Goal: Information Seeking & Learning: Check status

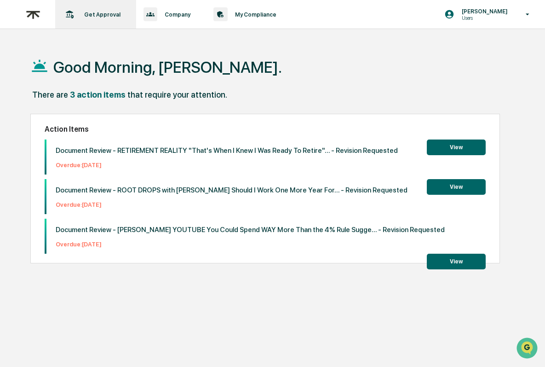
click at [111, 10] on div "Get Approval Content & Transactions" at bounding box center [95, 14] width 72 height 29
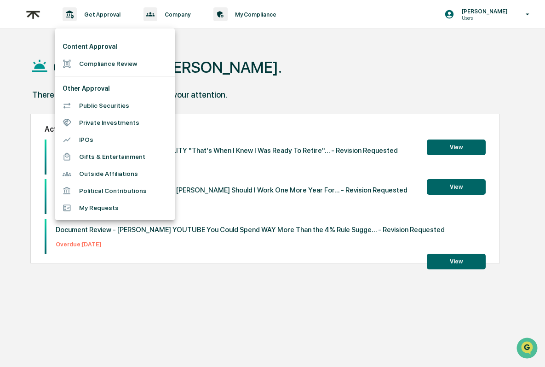
click at [115, 56] on li "Compliance Review" at bounding box center [115, 63] width 120 height 17
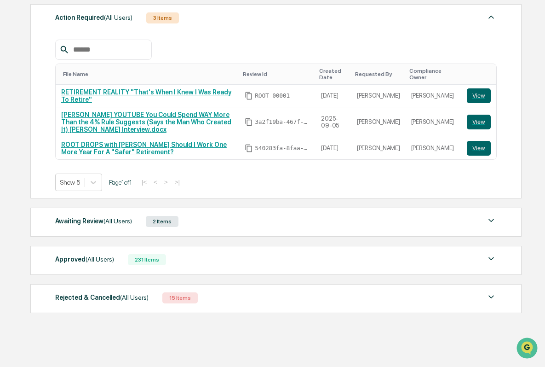
scroll to position [149, 0]
click at [222, 255] on div "Approved (All Users) 231 Items" at bounding box center [276, 259] width 442 height 13
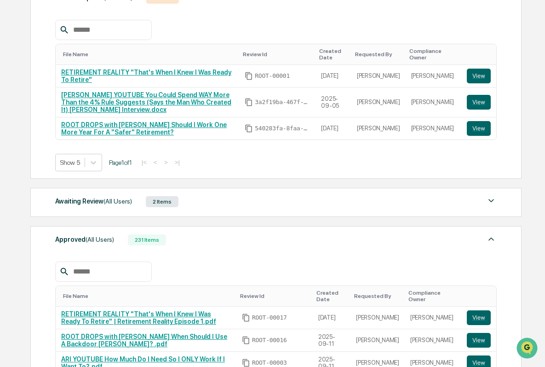
click at [111, 276] on input "text" at bounding box center [108, 271] width 78 height 12
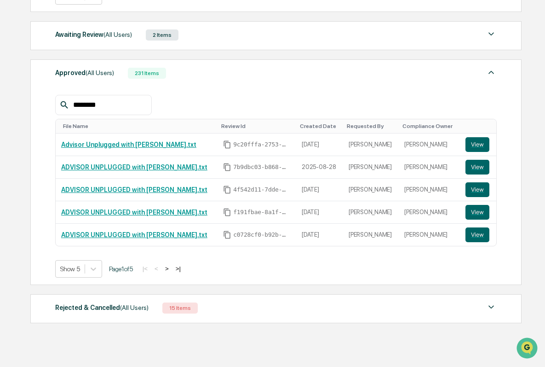
scroll to position [333, 0]
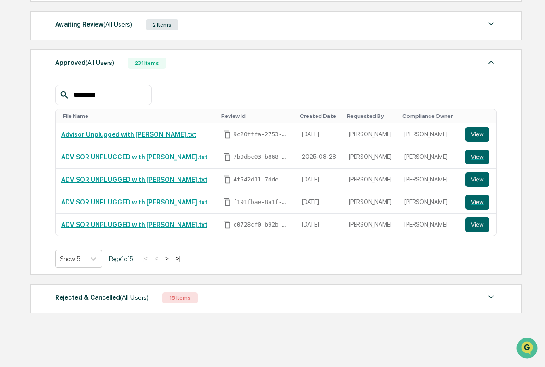
type input "*******"
click at [172, 259] on button ">" at bounding box center [166, 258] width 9 height 8
click at [162, 262] on button "<" at bounding box center [157, 258] width 9 height 8
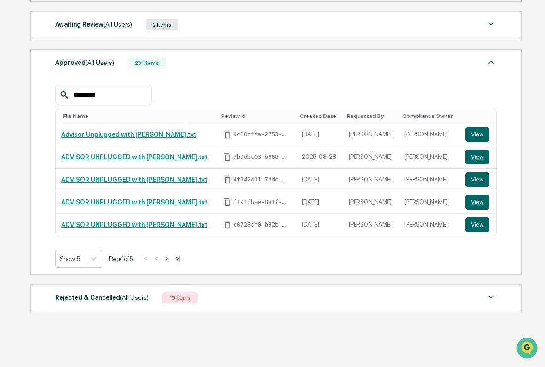
click at [170, 254] on button ">" at bounding box center [166, 258] width 9 height 8
click at [172, 254] on button ">" at bounding box center [167, 258] width 9 height 8
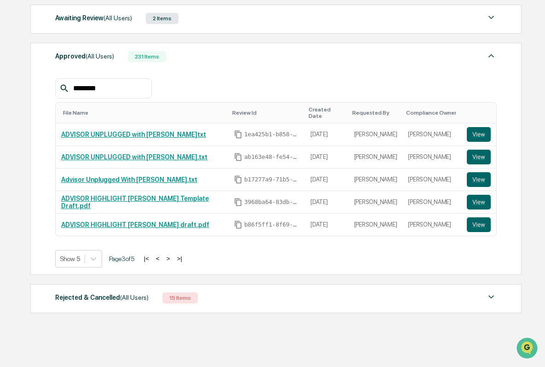
click at [162, 254] on button "<" at bounding box center [157, 258] width 9 height 8
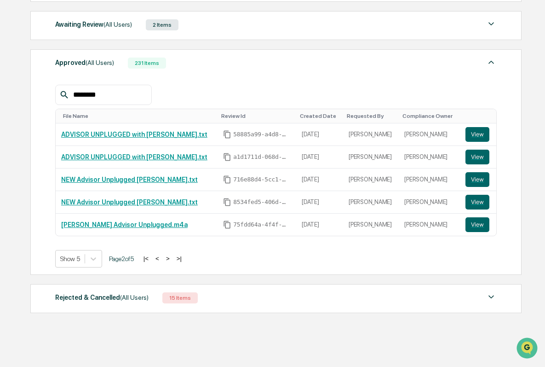
click at [162, 254] on button "<" at bounding box center [157, 258] width 9 height 8
click at [301, 85] on div "*******" at bounding box center [276, 95] width 442 height 20
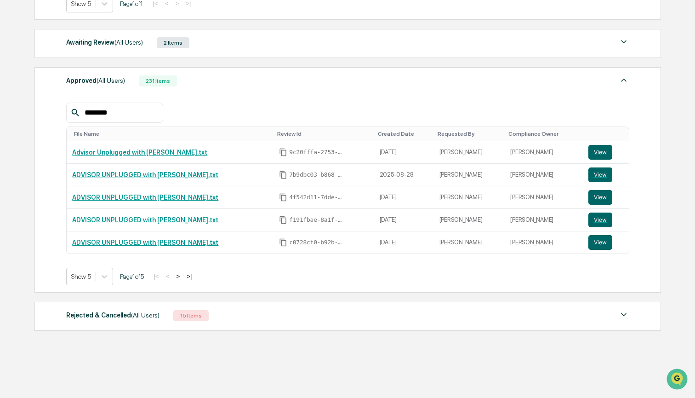
scroll to position [314, 0]
click at [182, 272] on button ">" at bounding box center [177, 276] width 9 height 8
click at [181, 272] on button ">" at bounding box center [178, 276] width 9 height 8
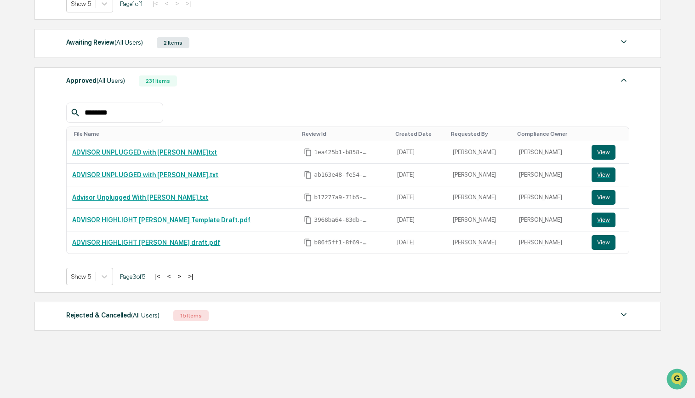
click at [180, 272] on button ">" at bounding box center [179, 276] width 9 height 8
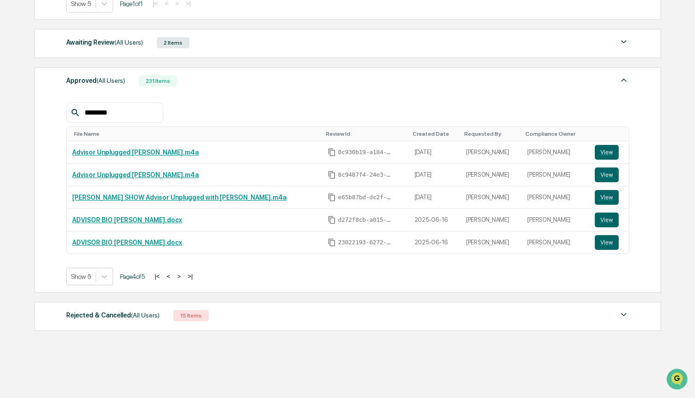
click at [182, 272] on button ">" at bounding box center [178, 276] width 9 height 8
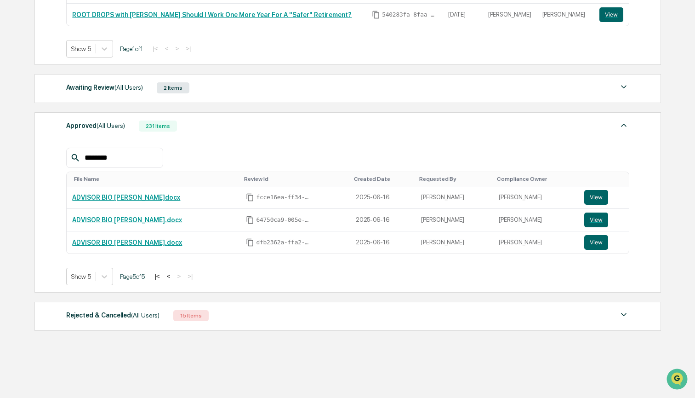
scroll to position [269, 0]
click at [172, 272] on button "<" at bounding box center [168, 276] width 9 height 8
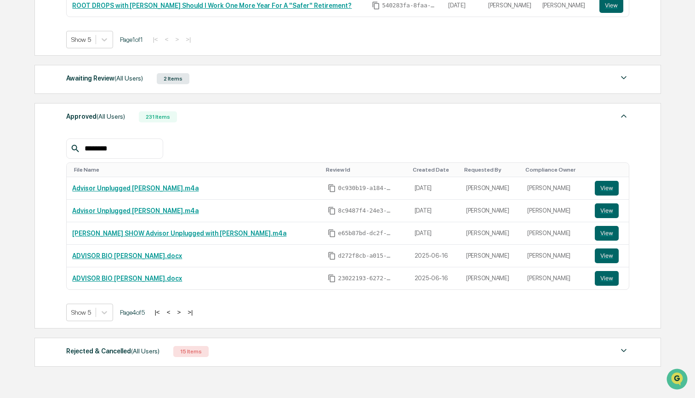
click at [172, 314] on button "<" at bounding box center [168, 312] width 9 height 8
